Goal: Task Accomplishment & Management: Complete application form

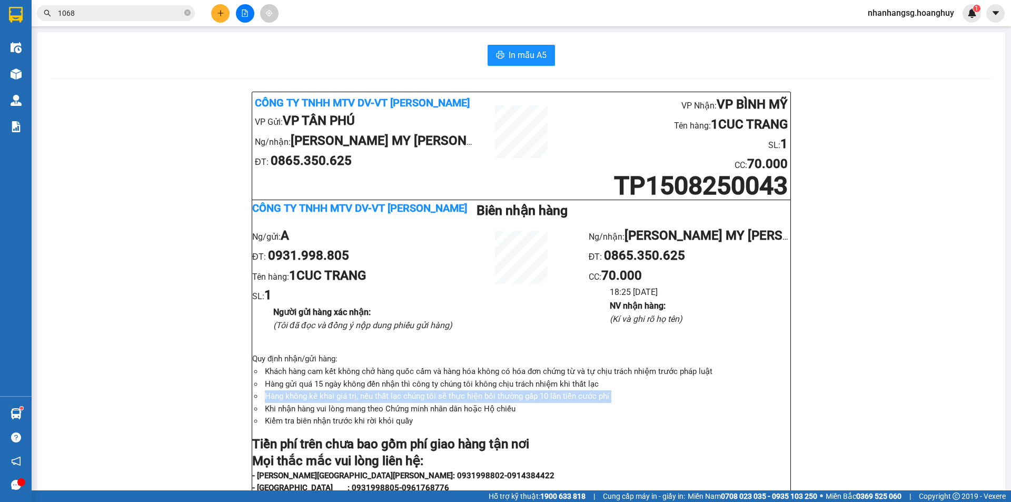
click at [221, 12] on icon "plus" at bounding box center [220, 12] width 7 height 7
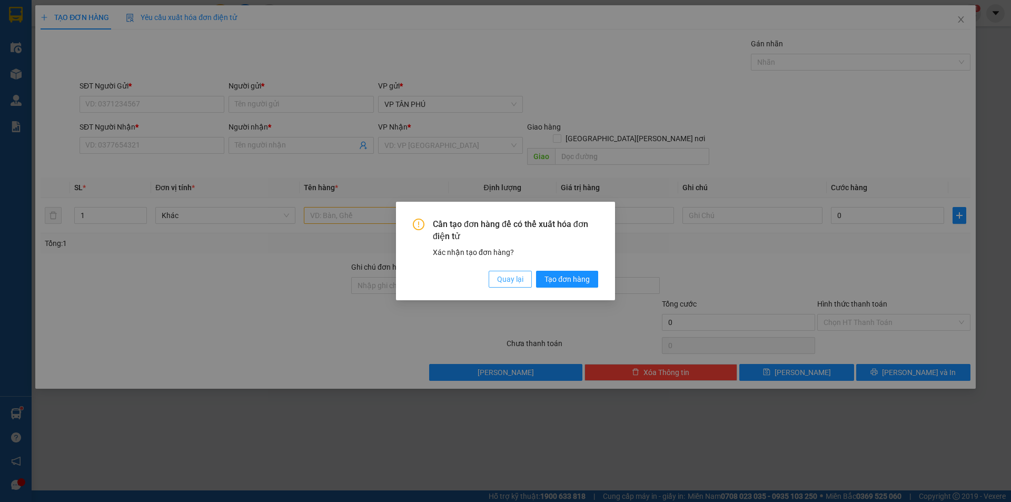
click at [497, 274] on span "Quay lại" at bounding box center [510, 279] width 26 height 12
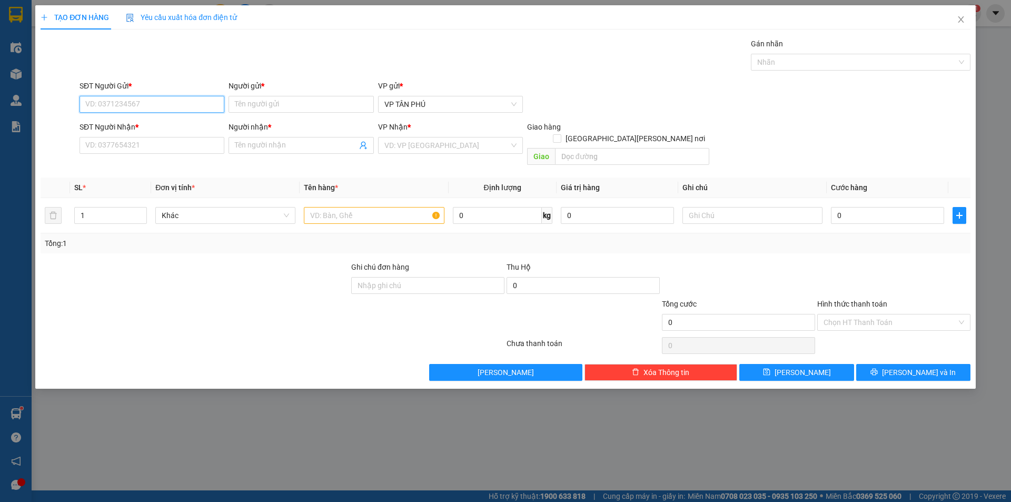
click at [113, 110] on input "SĐT Người Gửi *" at bounding box center [152, 104] width 145 height 17
click at [109, 125] on div "0931998805 - A" at bounding box center [152, 126] width 132 height 12
type input "0931998805"
click at [132, 151] on input "SĐT Người Nhận *" at bounding box center [152, 145] width 145 height 17
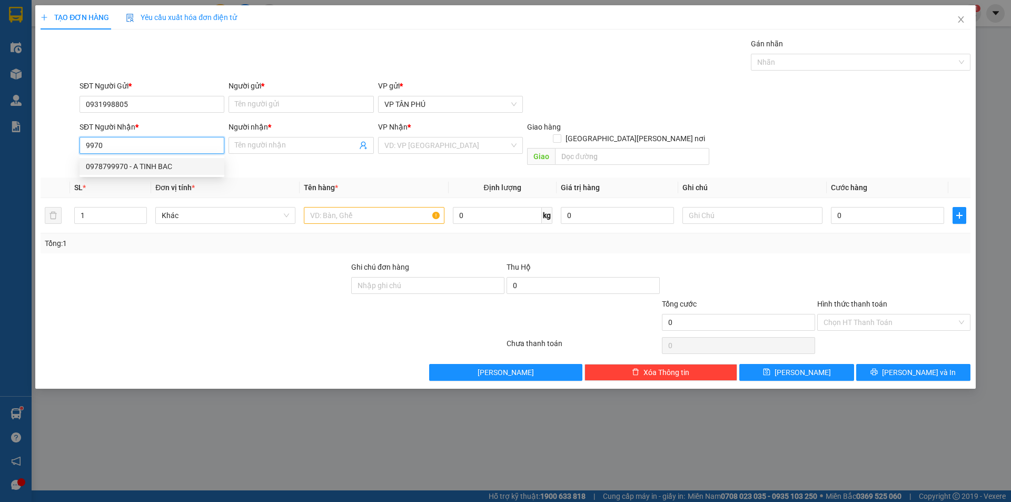
click at [138, 168] on div "0978799970 - A TINH BAC" at bounding box center [152, 167] width 132 height 12
type input "0978799970"
type input "A TINH BAC"
type input "0978799970"
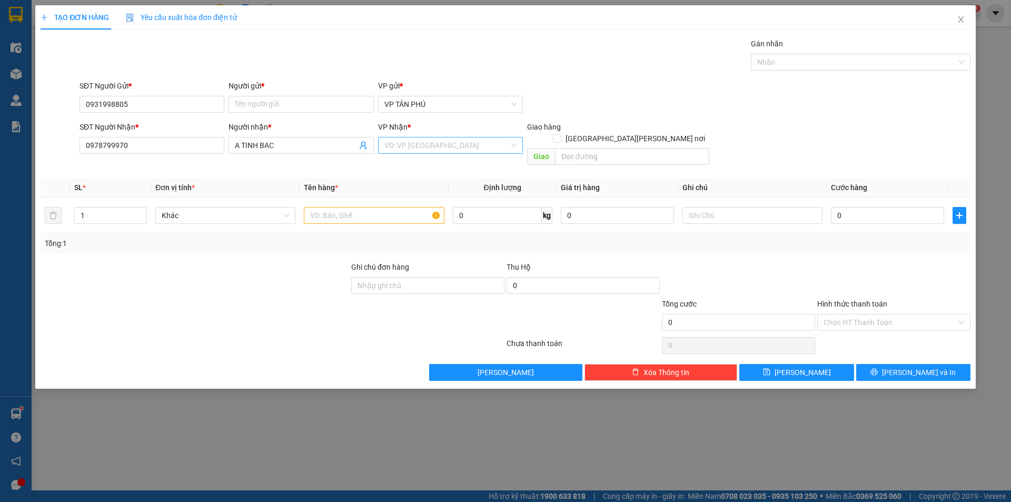
click at [420, 146] on input "search" at bounding box center [447, 145] width 125 height 16
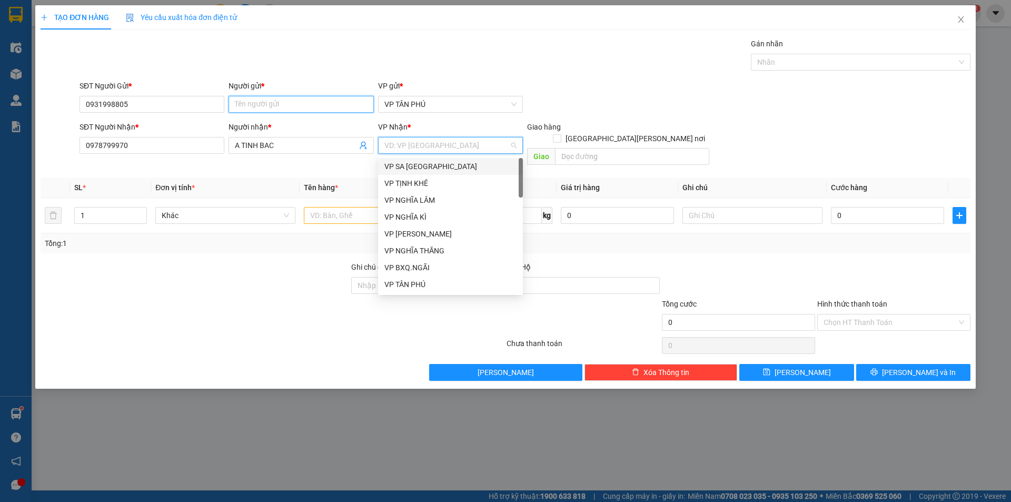
click at [271, 103] on input "Người gửi *" at bounding box center [301, 104] width 145 height 17
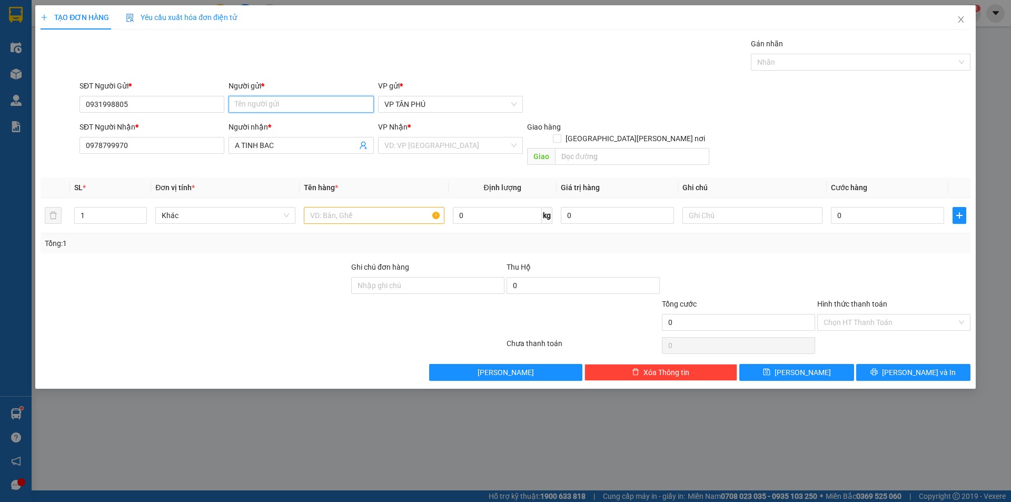
click at [271, 103] on input "Người gửi *" at bounding box center [301, 104] width 145 height 17
type input "A"
click at [408, 151] on input "search" at bounding box center [447, 145] width 125 height 16
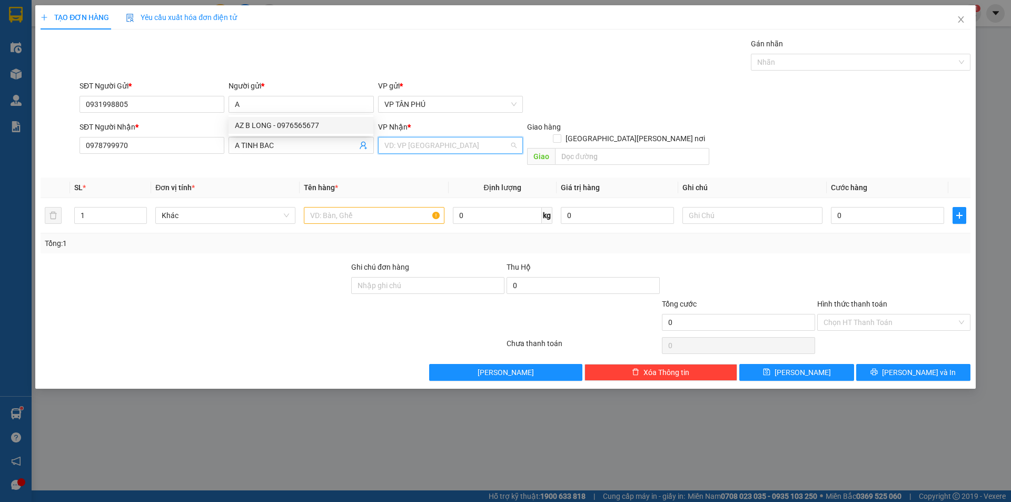
click at [409, 150] on input "search" at bounding box center [447, 145] width 125 height 16
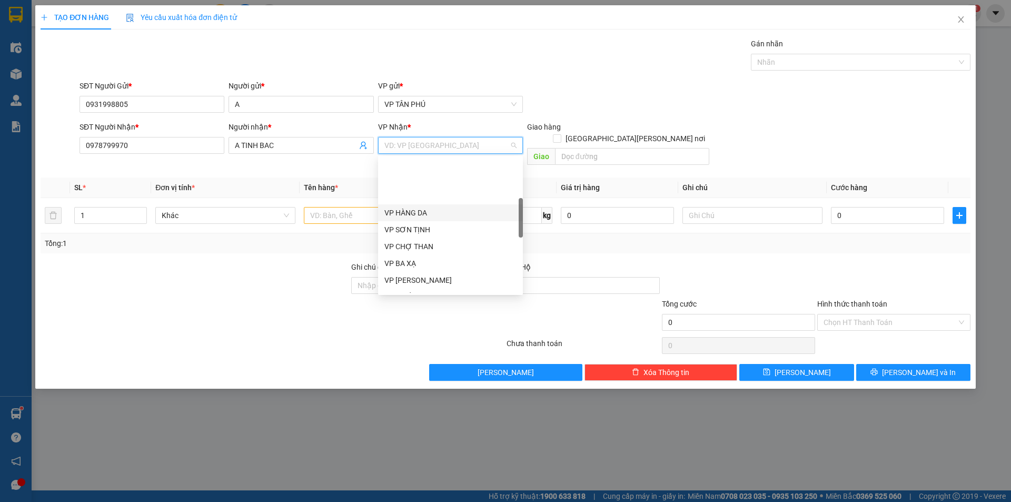
scroll to position [211, 0]
click at [410, 253] on div "VP TỊNH BẮC" at bounding box center [451, 259] width 132 height 12
click at [410, 261] on div "Ghi chú đơn hàng" at bounding box center [427, 269] width 153 height 16
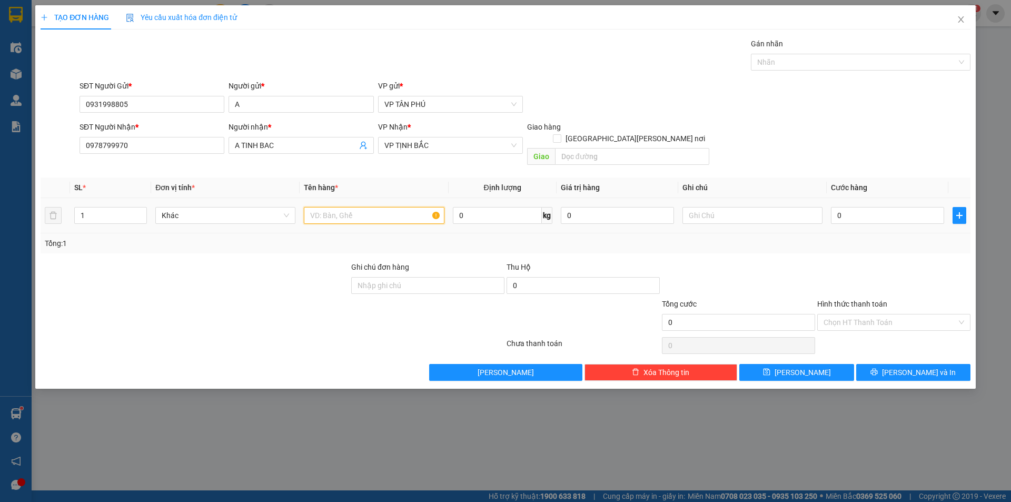
click at [342, 207] on input "text" at bounding box center [374, 215] width 140 height 17
type input "7BAO"
click at [901, 209] on input "0" at bounding box center [887, 215] width 113 height 17
type input "1"
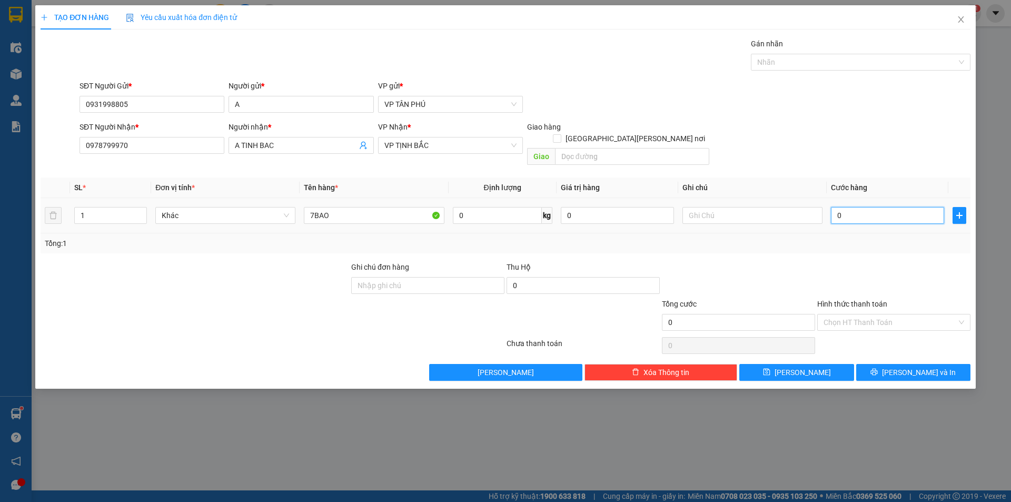
type input "1"
type input "10"
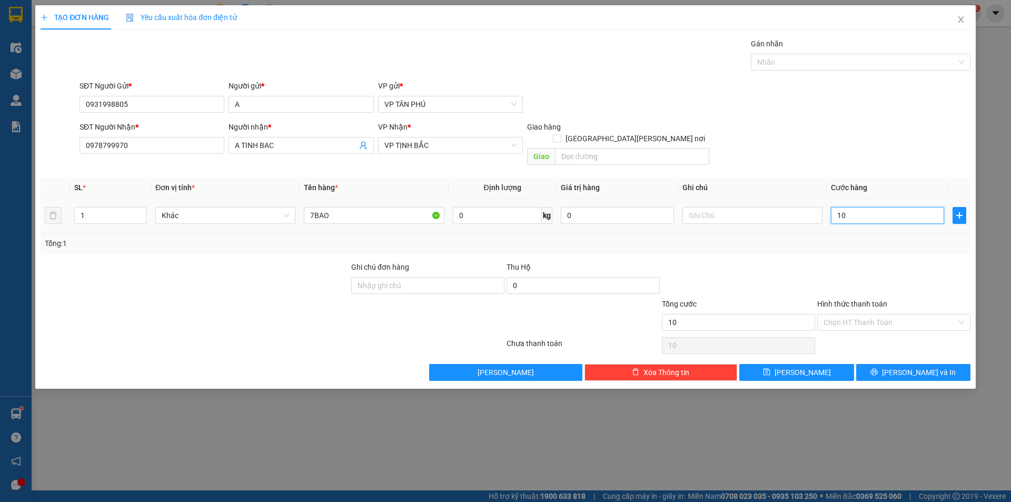
type input "105"
type input "1.050"
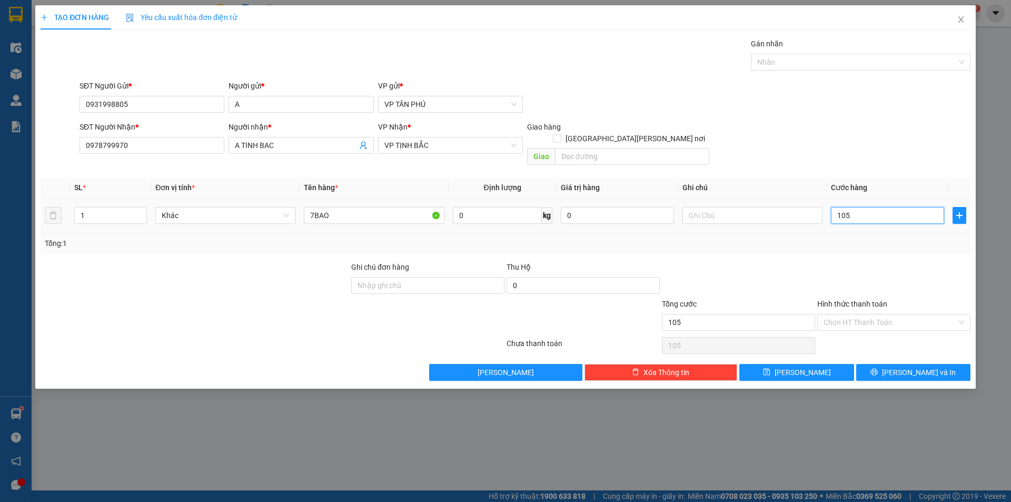
type input "1.050"
click at [878, 368] on icon "printer" at bounding box center [874, 371] width 7 height 7
type input "1.050.000"
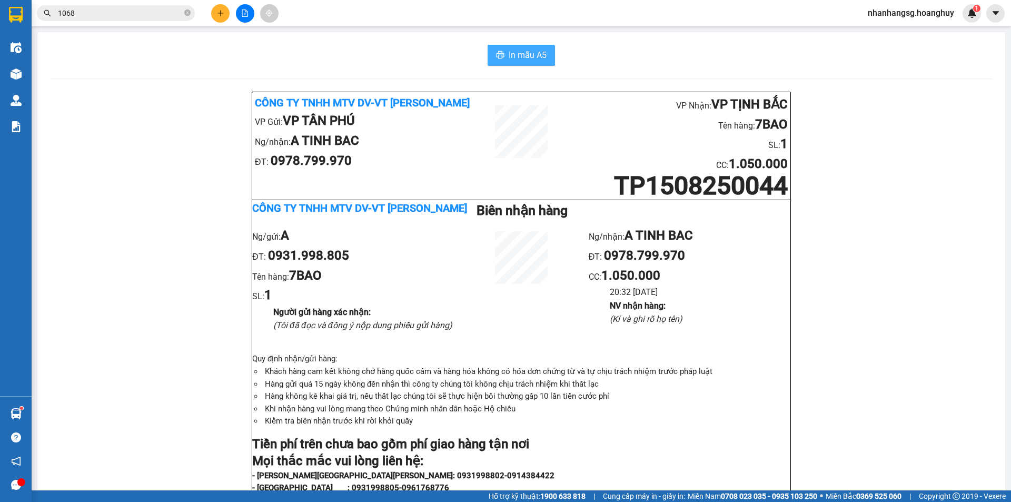
click at [512, 56] on span "In mẫu A5" at bounding box center [528, 54] width 38 height 13
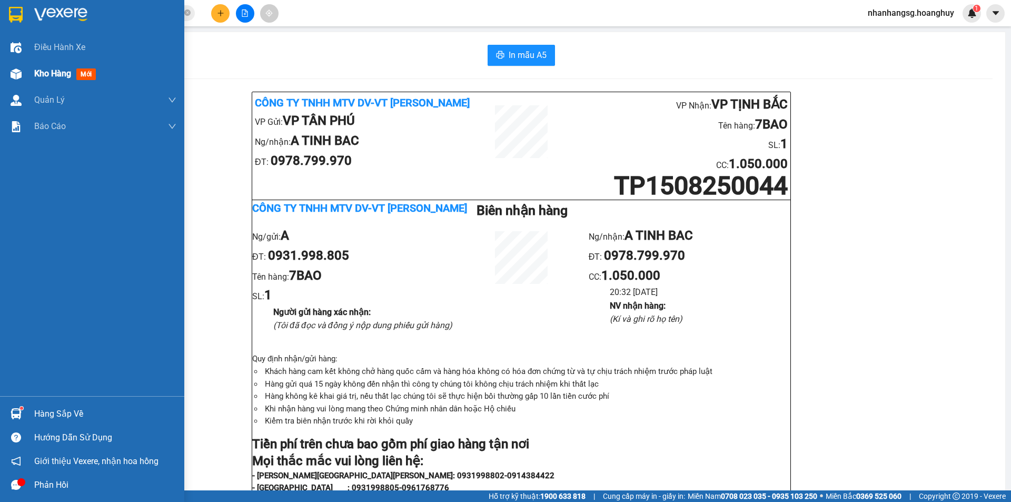
click at [62, 73] on span "Kho hàng" at bounding box center [52, 73] width 37 height 10
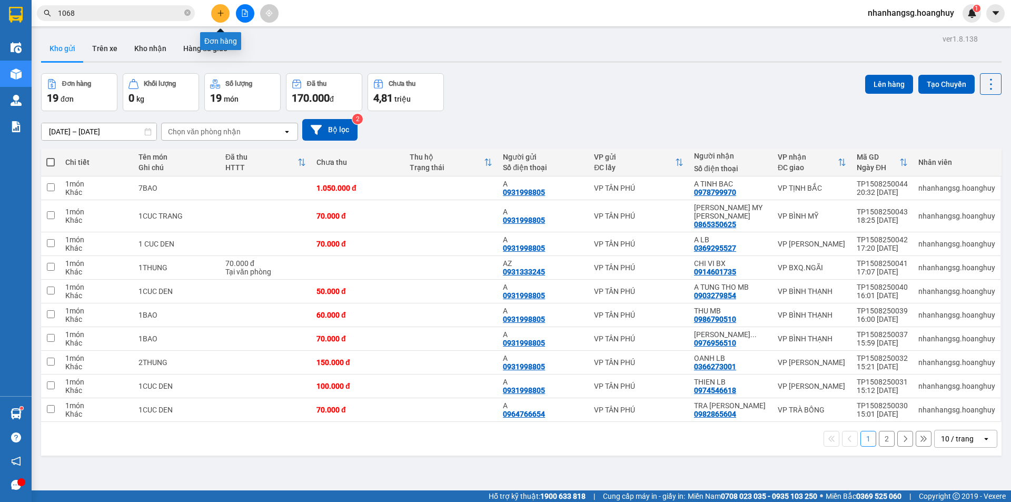
click at [215, 9] on button at bounding box center [220, 13] width 18 height 18
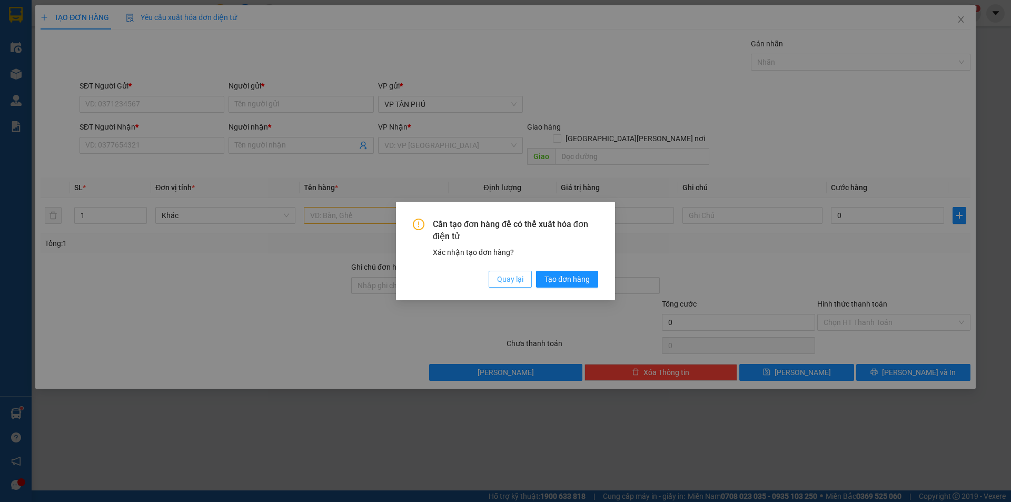
click at [509, 273] on span "Quay lại" at bounding box center [510, 279] width 26 height 12
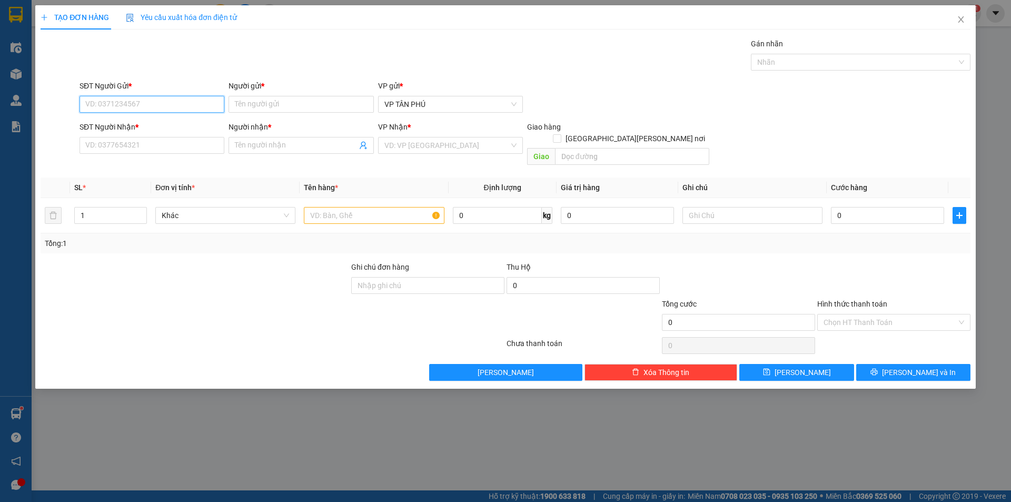
click at [158, 101] on input "SĐT Người Gửi *" at bounding box center [152, 104] width 145 height 17
click at [147, 125] on div "0931998805 - A" at bounding box center [152, 126] width 132 height 12
type input "0931998805"
click at [161, 145] on input "SĐT Người Nhận *" at bounding box center [152, 145] width 145 height 17
